Goal: Information Seeking & Learning: Learn about a topic

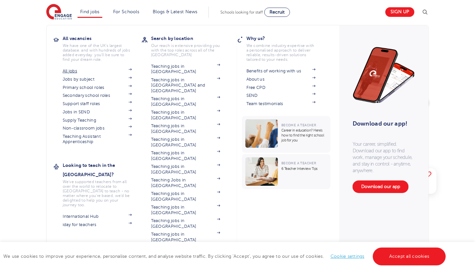
click at [73, 70] on link "All jobs" at bounding box center [97, 70] width 69 height 5
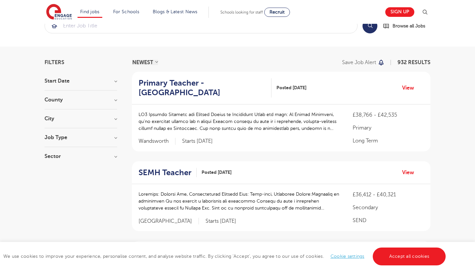
scroll to position [20, 0]
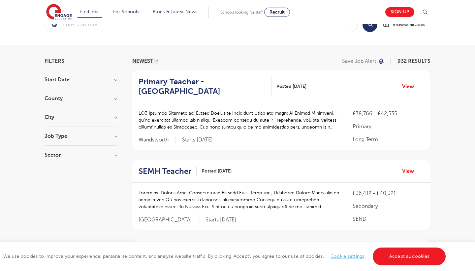
click at [94, 135] on h3 "Job Type" at bounding box center [81, 135] width 73 height 5
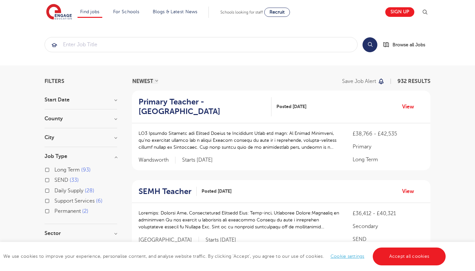
scroll to position [0, 0]
click at [68, 118] on h3 "County" at bounding box center [81, 118] width 73 height 5
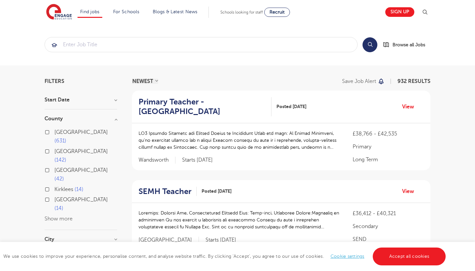
click at [67, 236] on h3 "City" at bounding box center [81, 238] width 73 height 5
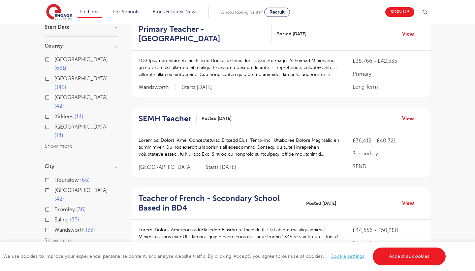
scroll to position [73, 0]
click at [54, 56] on div "London 631" at bounding box center [81, 64] width 73 height 19
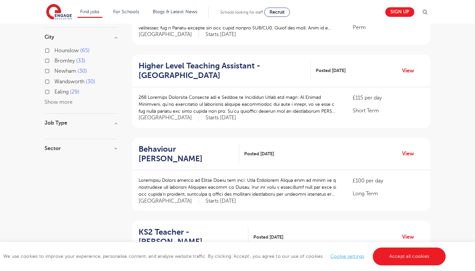
scroll to position [203, 0]
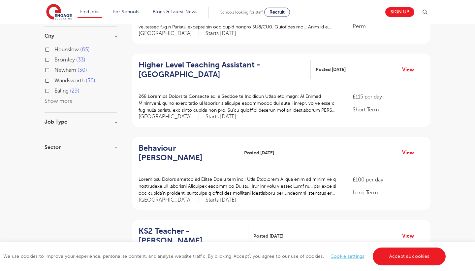
click at [302, 108] on p at bounding box center [239, 103] width 201 height 21
click at [300, 108] on p at bounding box center [239, 103] width 201 height 21
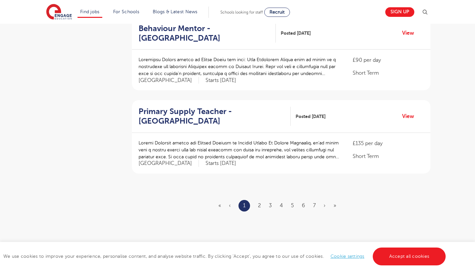
scroll to position [738, 0]
click at [259, 202] on link "2" at bounding box center [259, 205] width 3 height 6
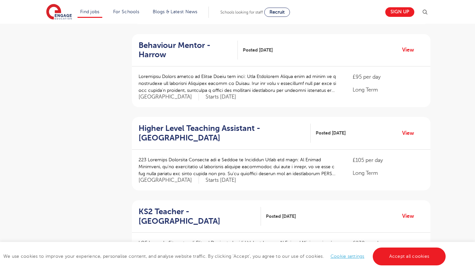
scroll to position [555, 0]
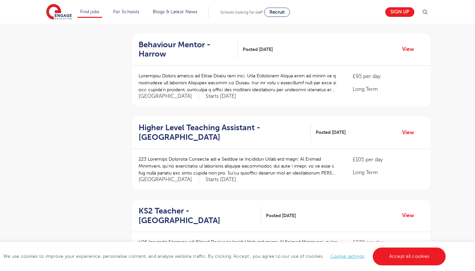
click at [322, 159] on p at bounding box center [239, 165] width 201 height 21
click at [410, 128] on link "View" at bounding box center [410, 132] width 17 height 9
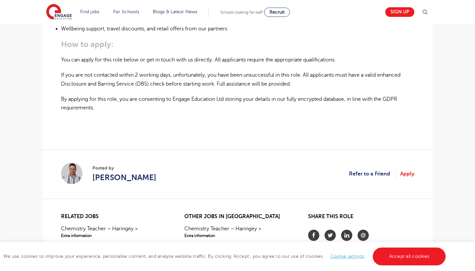
scroll to position [472, 0]
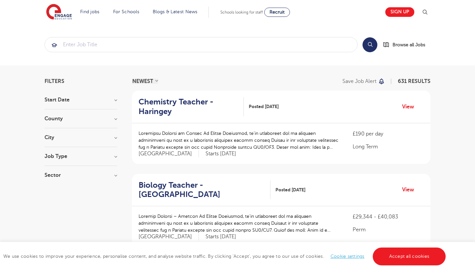
click at [68, 117] on h3 "County" at bounding box center [81, 118] width 73 height 5
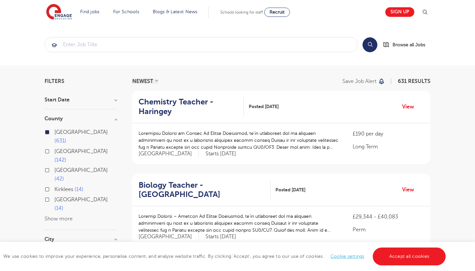
click at [69, 236] on h3 "City" at bounding box center [81, 238] width 73 height 5
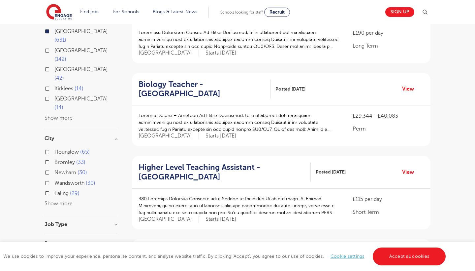
scroll to position [101, 0]
click at [58, 200] on button "Show more" at bounding box center [59, 203] width 28 height 6
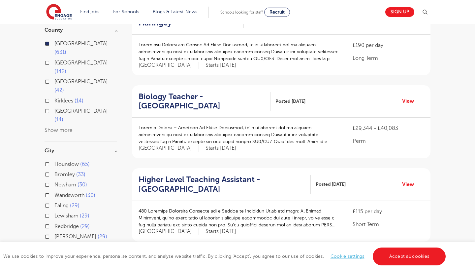
scroll to position [88, 0]
